Goal: Use online tool/utility: Utilize a website feature to perform a specific function

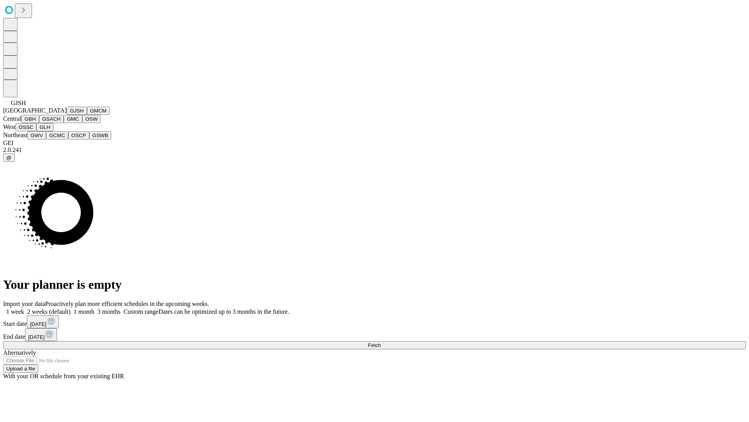
click at [67, 115] on button "GJSH" at bounding box center [77, 111] width 20 height 8
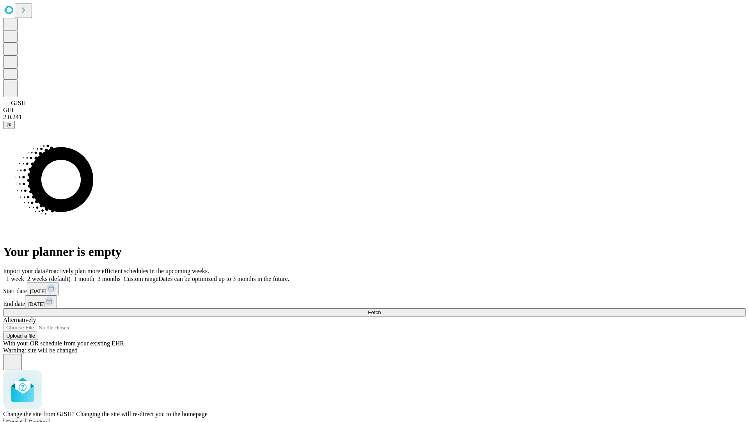
click at [47, 418] on span "Confirm" at bounding box center [38, 421] width 18 height 6
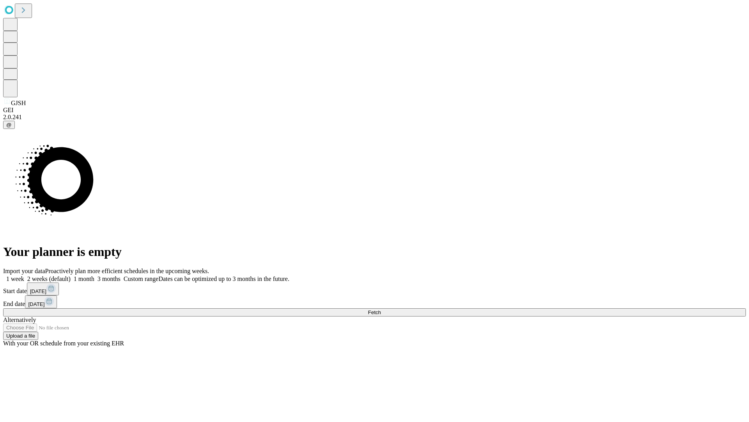
click at [71, 275] on label "2 weeks (default)" at bounding box center [47, 278] width 46 height 7
click at [381, 309] on span "Fetch" at bounding box center [374, 312] width 13 height 6
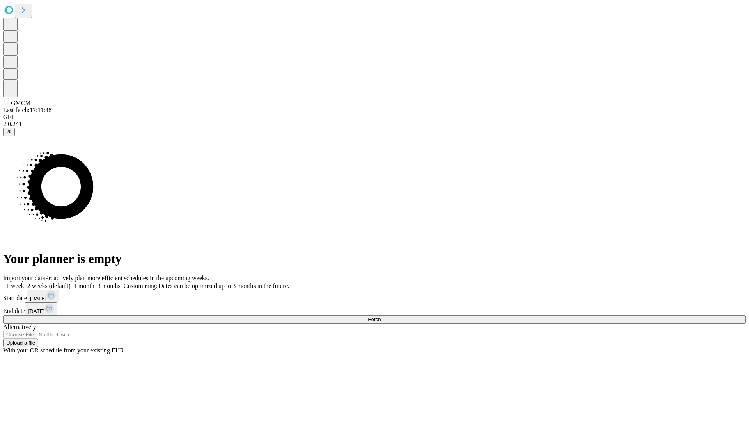
click at [71, 282] on label "2 weeks (default)" at bounding box center [47, 285] width 46 height 7
click at [381, 316] on span "Fetch" at bounding box center [374, 319] width 13 height 6
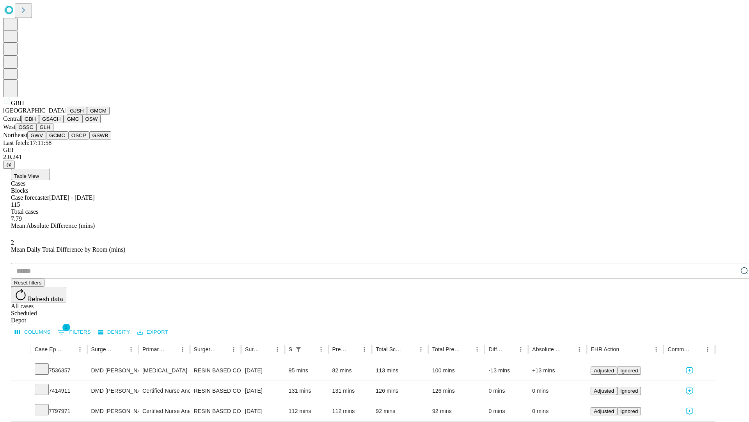
click at [60, 123] on button "GSACH" at bounding box center [51, 119] width 25 height 8
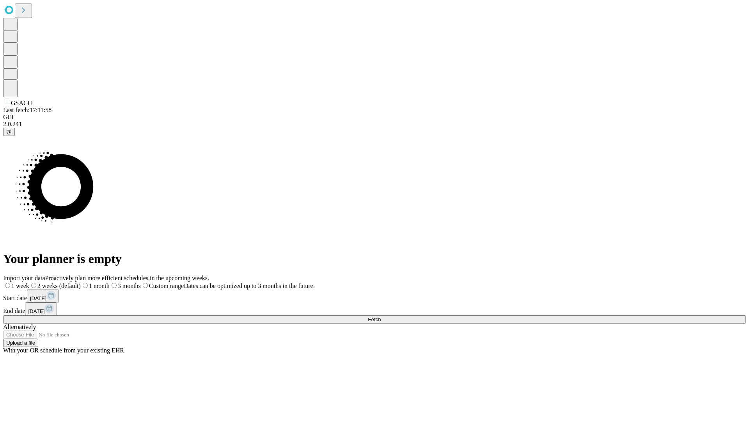
click at [381, 316] on span "Fetch" at bounding box center [374, 319] width 13 height 6
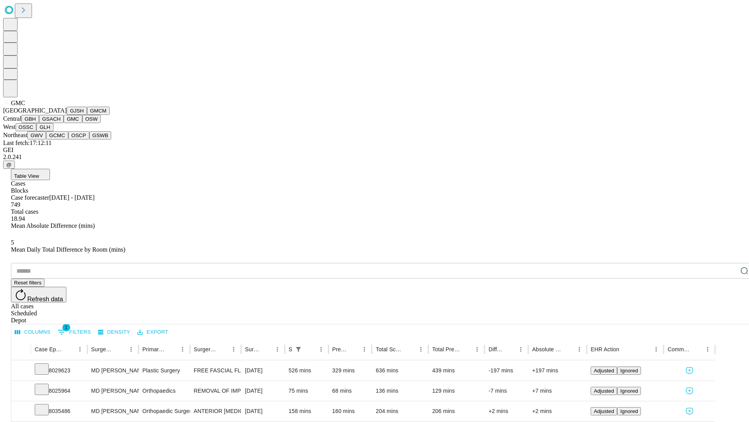
click at [82, 123] on button "OSW" at bounding box center [91, 119] width 19 height 8
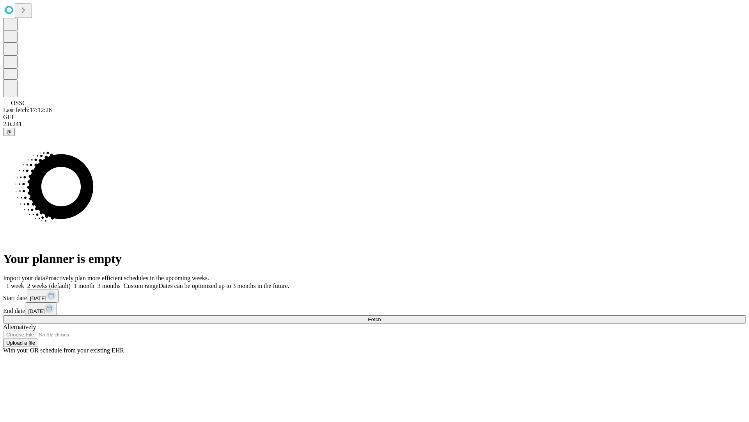
click at [381, 316] on span "Fetch" at bounding box center [374, 319] width 13 height 6
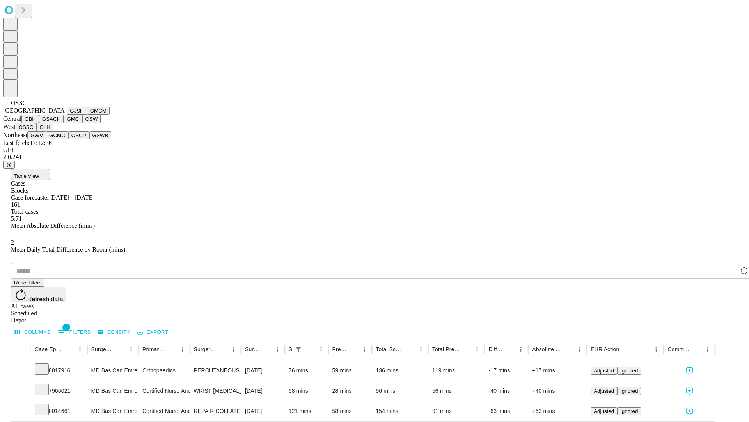
click at [53, 131] on button "GLH" at bounding box center [44, 127] width 17 height 8
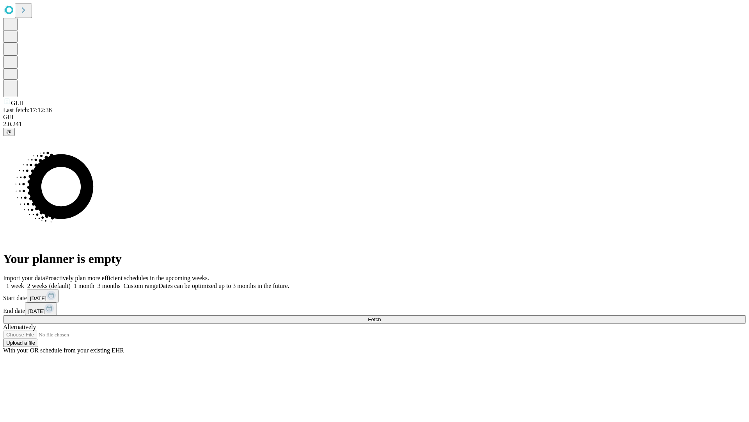
click at [71, 282] on label "2 weeks (default)" at bounding box center [47, 285] width 46 height 7
click at [381, 316] on span "Fetch" at bounding box center [374, 319] width 13 height 6
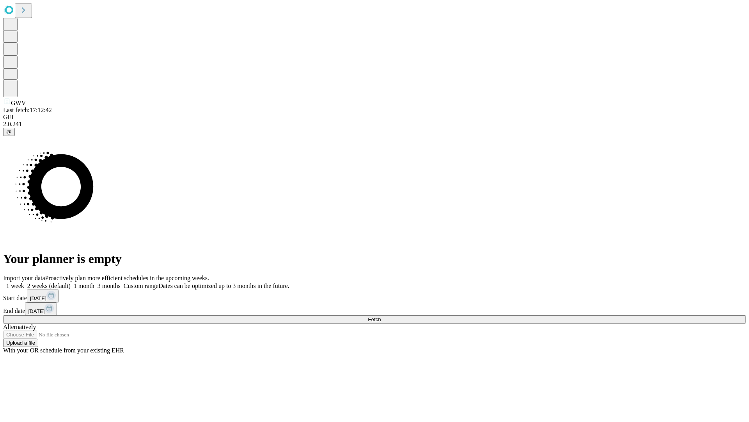
click at [381, 316] on span "Fetch" at bounding box center [374, 319] width 13 height 6
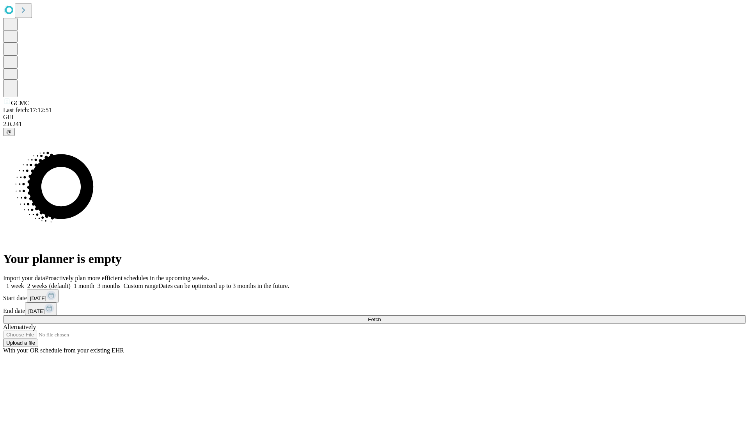
click at [71, 282] on label "2 weeks (default)" at bounding box center [47, 285] width 46 height 7
click at [381, 316] on span "Fetch" at bounding box center [374, 319] width 13 height 6
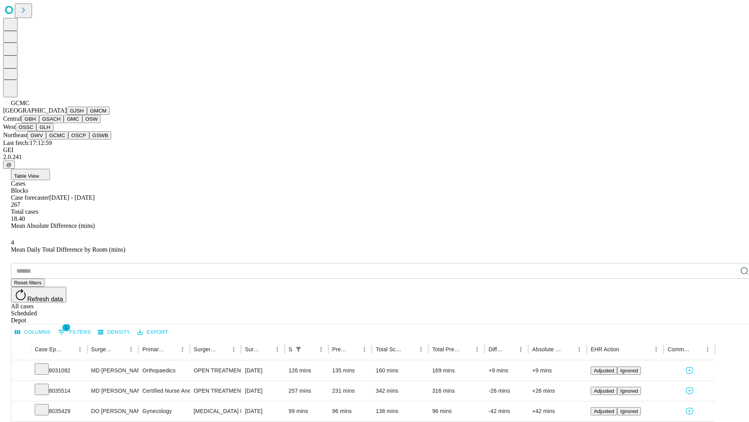
click at [68, 139] on button "OSCP" at bounding box center [78, 135] width 21 height 8
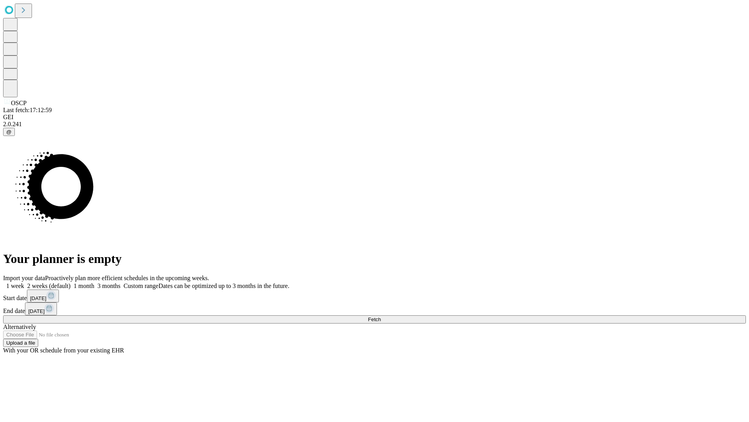
click at [381, 316] on span "Fetch" at bounding box center [374, 319] width 13 height 6
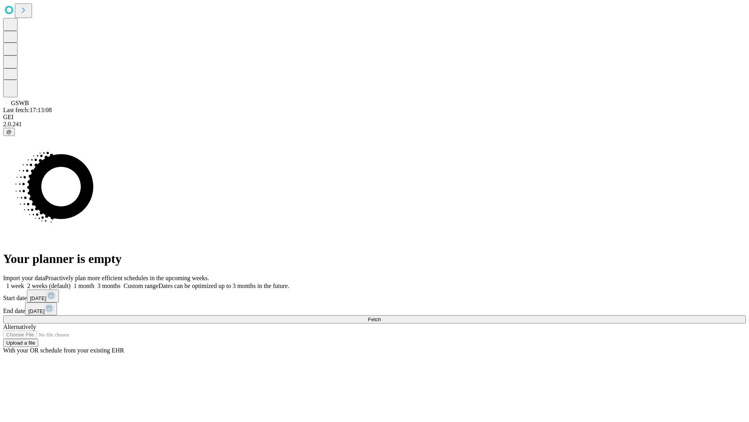
click at [71, 282] on label "2 weeks (default)" at bounding box center [47, 285] width 46 height 7
click at [381, 316] on span "Fetch" at bounding box center [374, 319] width 13 height 6
